Goal: Transaction & Acquisition: Purchase product/service

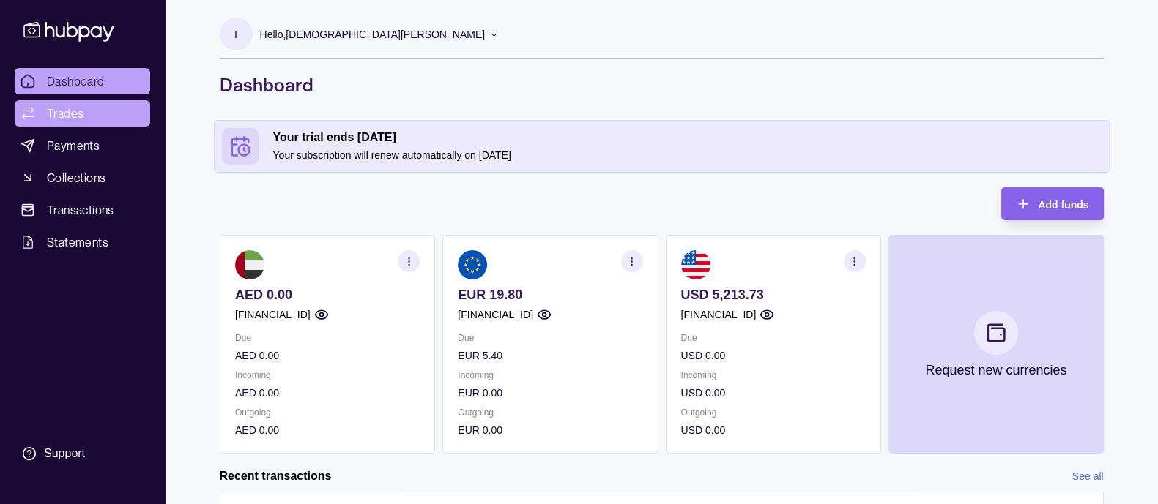
click at [124, 119] on link "Trades" at bounding box center [82, 113] width 135 height 26
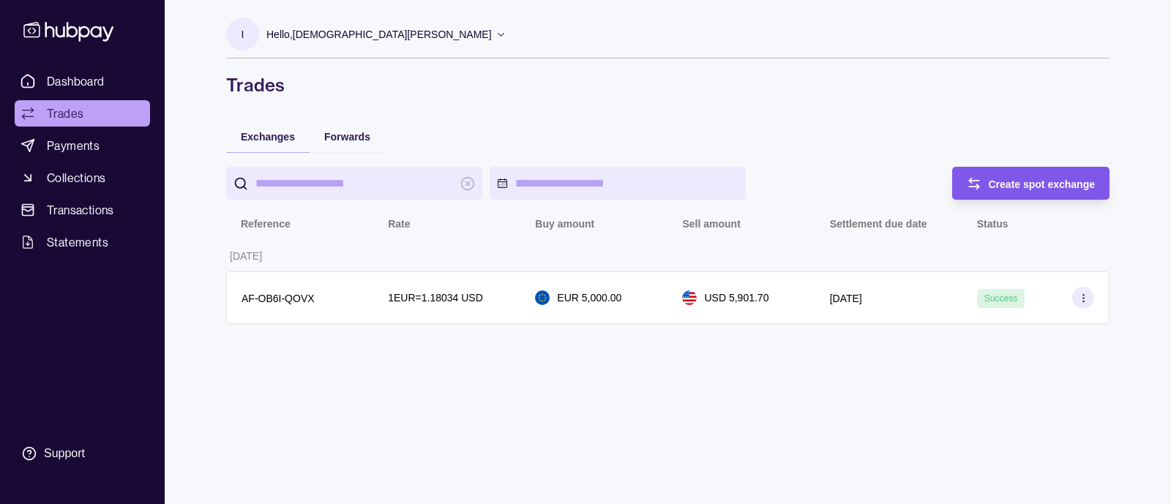
click at [1060, 175] on div "Create spot exchange" at bounding box center [1042, 184] width 107 height 18
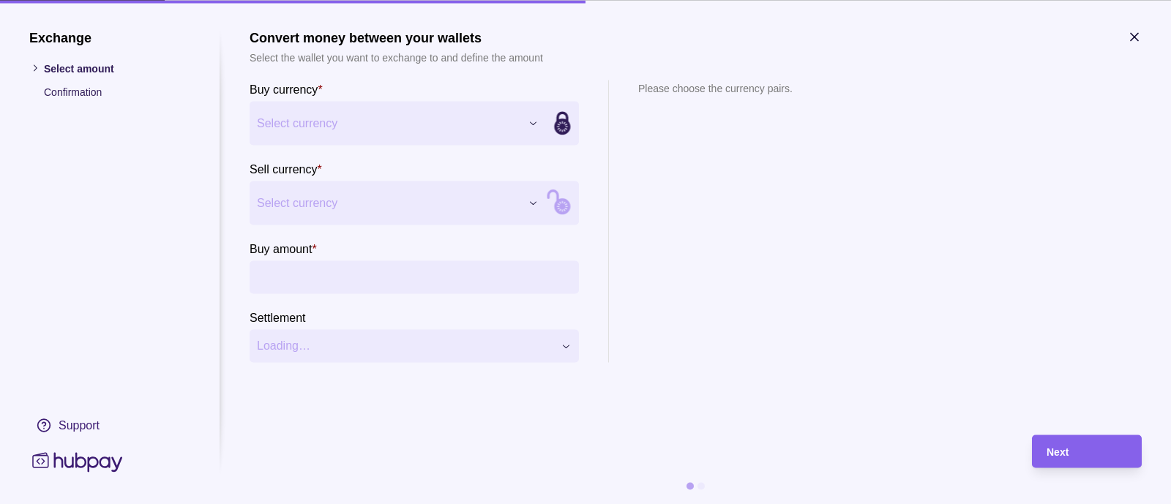
click at [493, 504] on div "Exchange Select amount Confirmation Support Convert money between your wallets …" at bounding box center [585, 504] width 1171 height 0
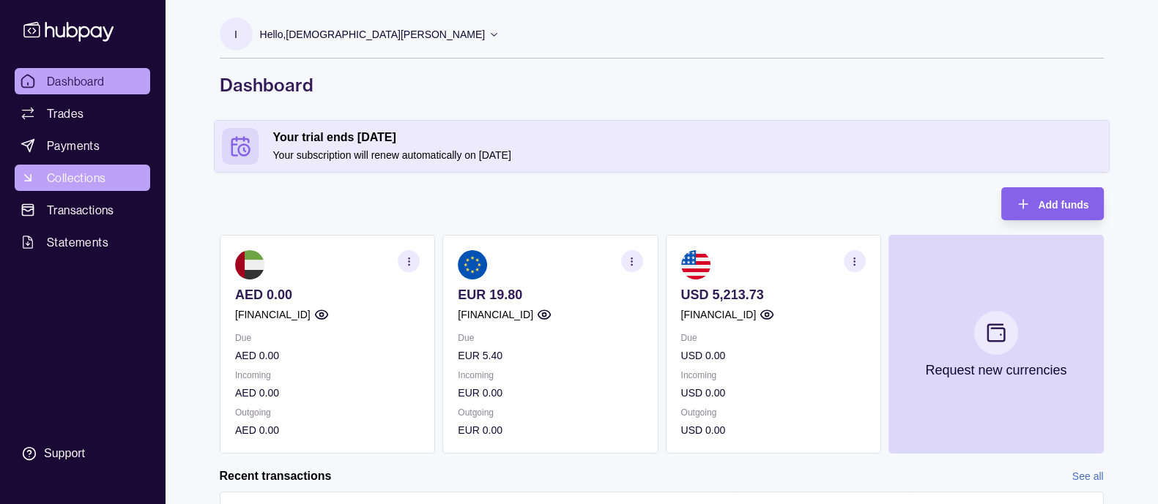
click at [128, 176] on link "Collections" at bounding box center [82, 178] width 135 height 26
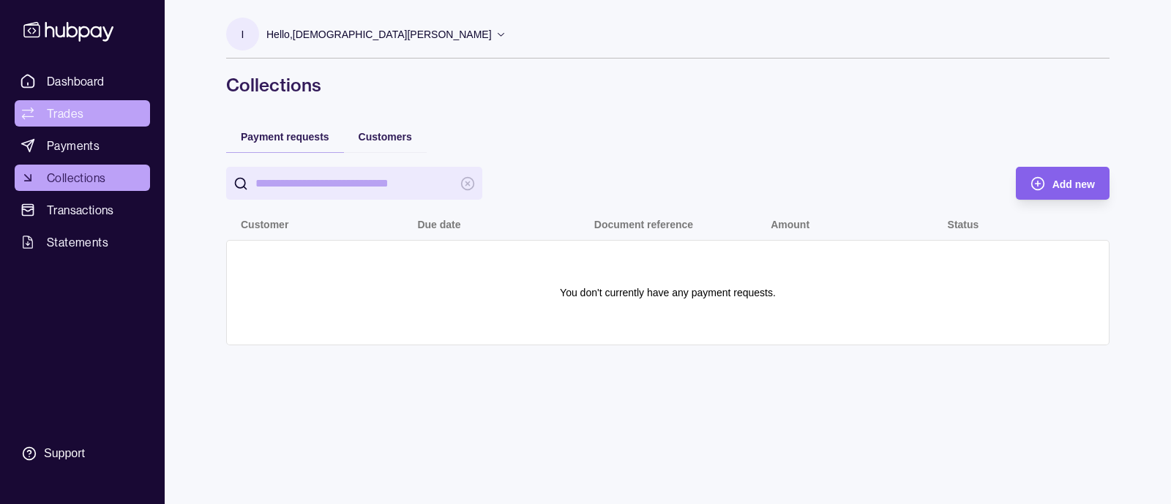
click at [99, 100] on link "Trades" at bounding box center [82, 113] width 135 height 26
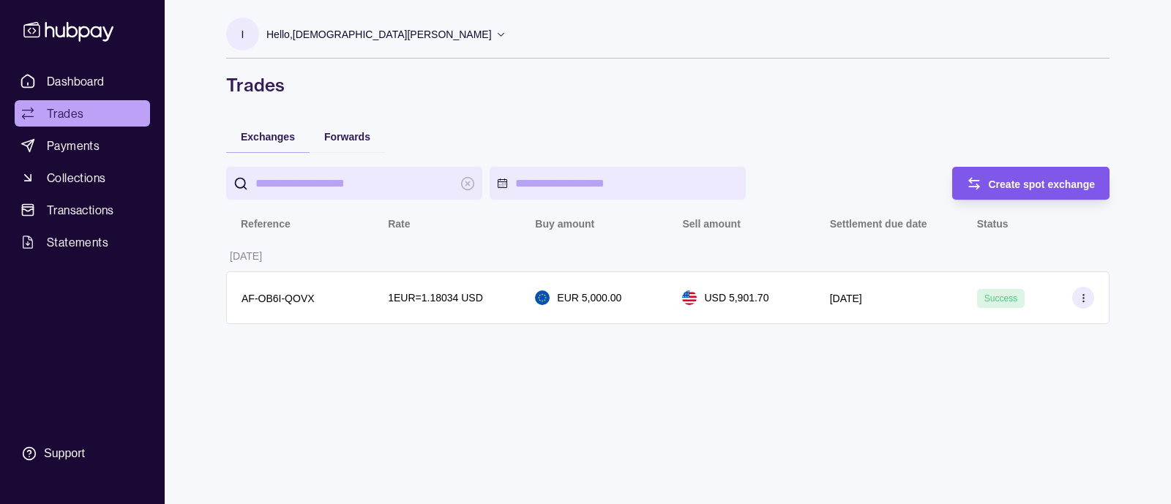
click at [995, 171] on div "Create spot exchange" at bounding box center [1020, 183] width 151 height 33
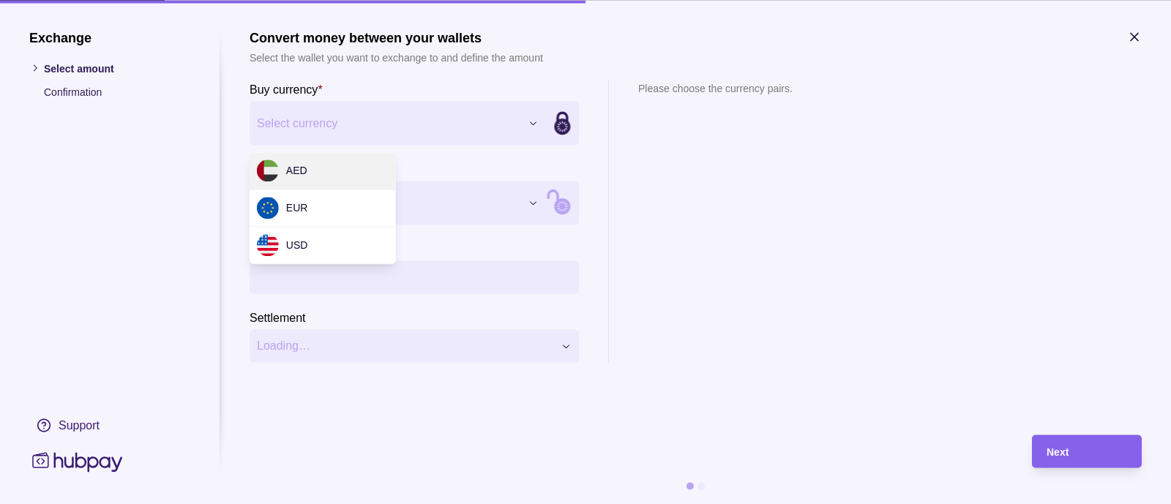
click at [469, 504] on div "Exchange Select amount Confirmation Support Convert money between your wallets …" at bounding box center [585, 504] width 1171 height 0
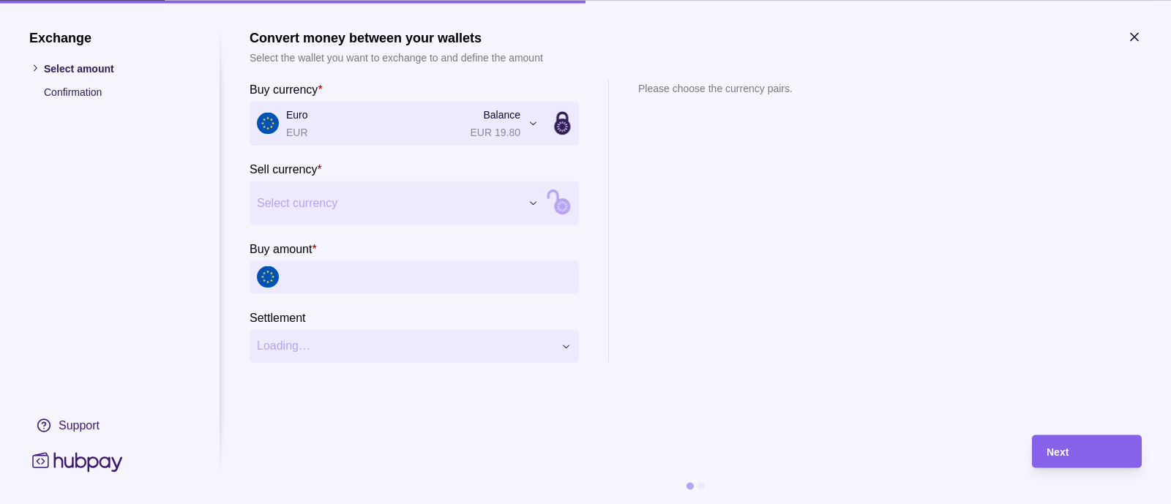
click at [339, 504] on div "Exchange Select amount Confirmation Support Convert money between your wallets …" at bounding box center [585, 504] width 1171 height 0
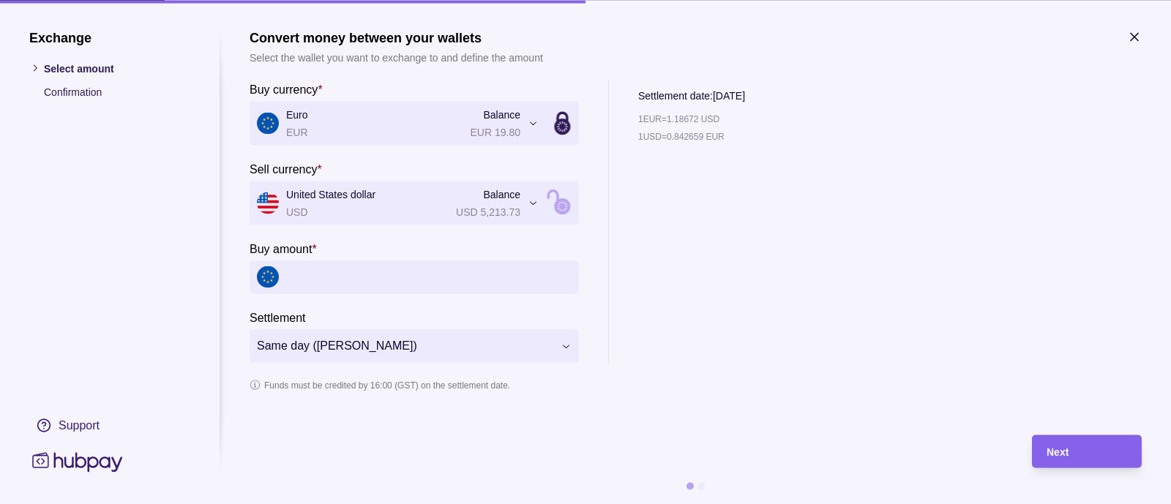
click at [335, 276] on input "Buy amount *" at bounding box center [429, 277] width 286 height 33
type input "*"
click at [1052, 444] on div "Next" at bounding box center [1087, 452] width 81 height 18
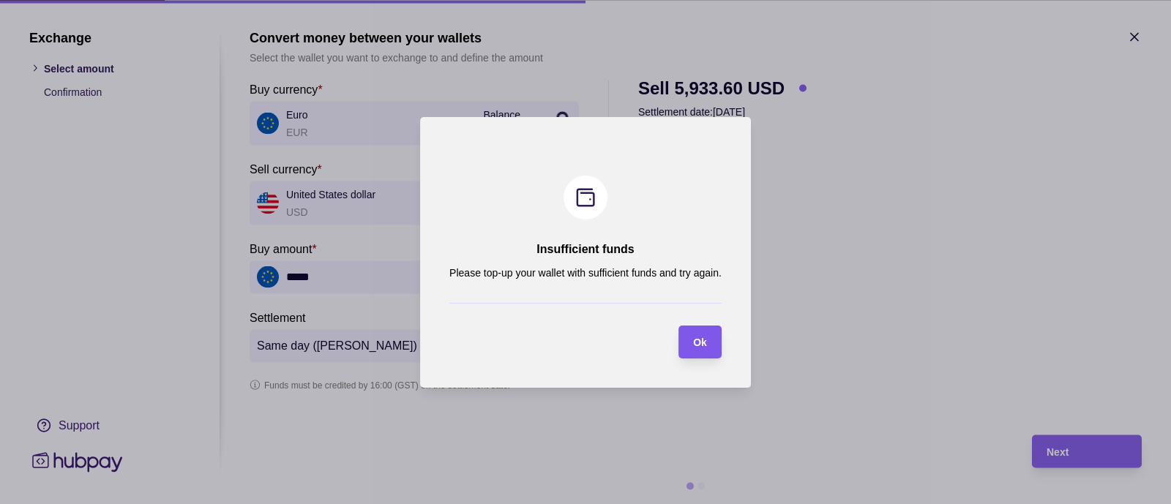
click at [699, 349] on div "Ok" at bounding box center [700, 342] width 14 height 18
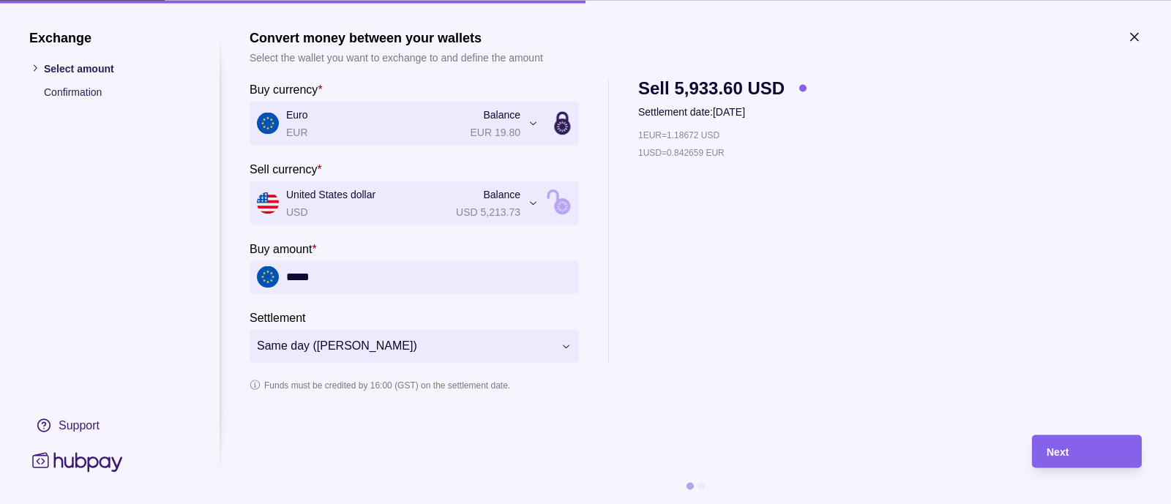
click at [324, 280] on input "*****" at bounding box center [429, 277] width 286 height 33
type input "*"
type input "*****"
click at [1108, 448] on div "Next" at bounding box center [1087, 452] width 81 height 18
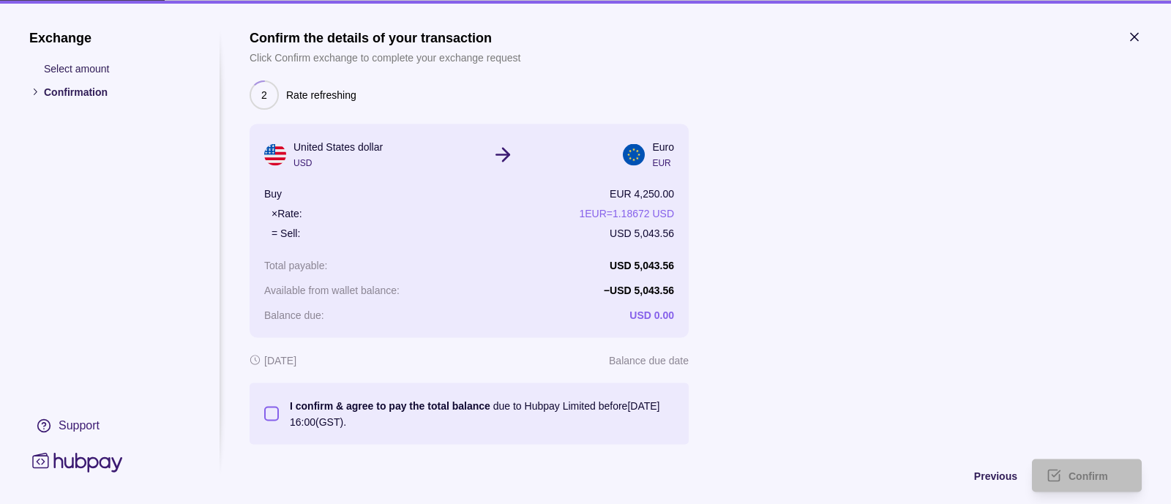
click at [280, 417] on label "I confirm & agree to pay the total balance due to Hubpay Limited before [DATE] …" at bounding box center [476, 414] width 395 height 32
click at [279, 417] on button "I confirm & agree to pay the total balance due to Hubpay Limited before [DATE] …" at bounding box center [271, 413] width 15 height 15
click at [280, 417] on label "I confirm & agree to pay the total balance due to Hubpay Limited before [DATE] …" at bounding box center [476, 414] width 395 height 32
click at [279, 417] on button "I confirm & agree to pay the total balance due to Hubpay Limited before [DATE] …" at bounding box center [271, 413] width 15 height 15
click at [268, 415] on button "I confirm & agree to pay the total balance due to Hubpay Limited before [DATE] …" at bounding box center [271, 413] width 15 height 15
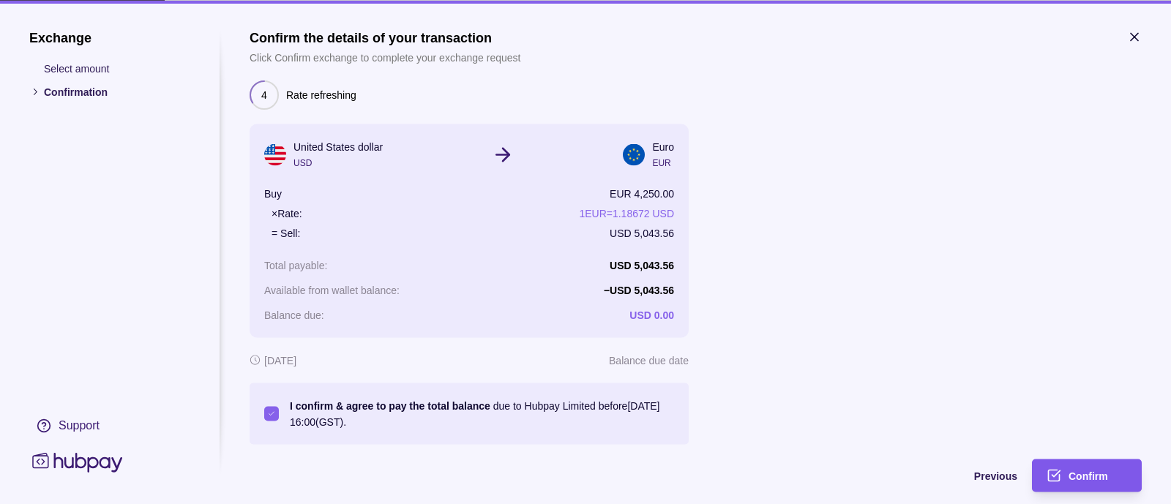
click at [1113, 477] on div "Confirm" at bounding box center [1098, 476] width 59 height 18
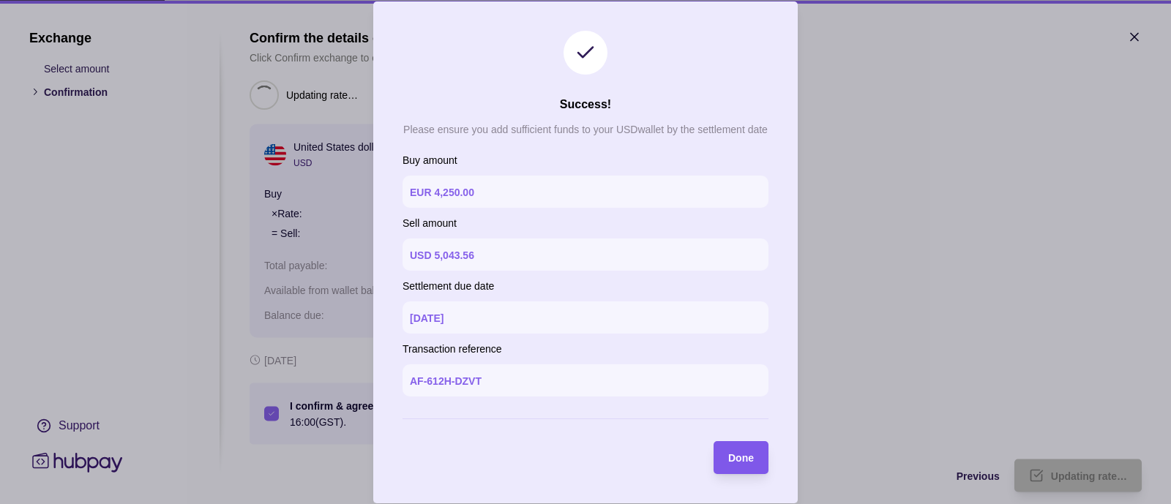
click at [739, 465] on div "Done" at bounding box center [741, 458] width 26 height 18
